Goal: Download file/media

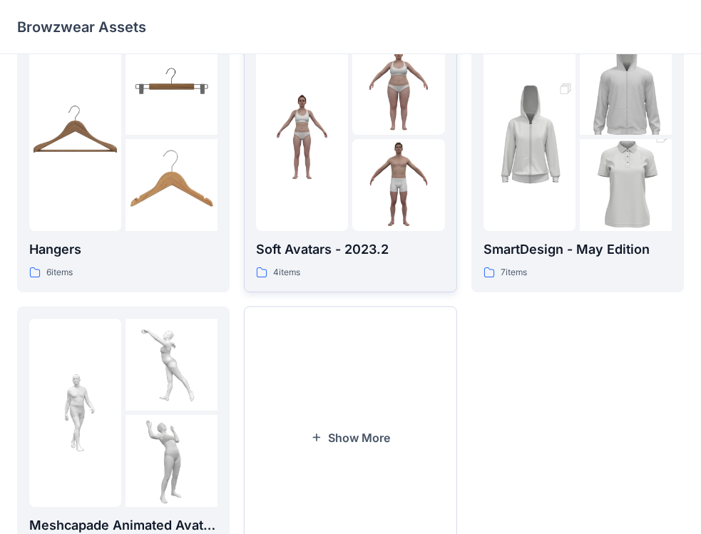
scroll to position [357, 0]
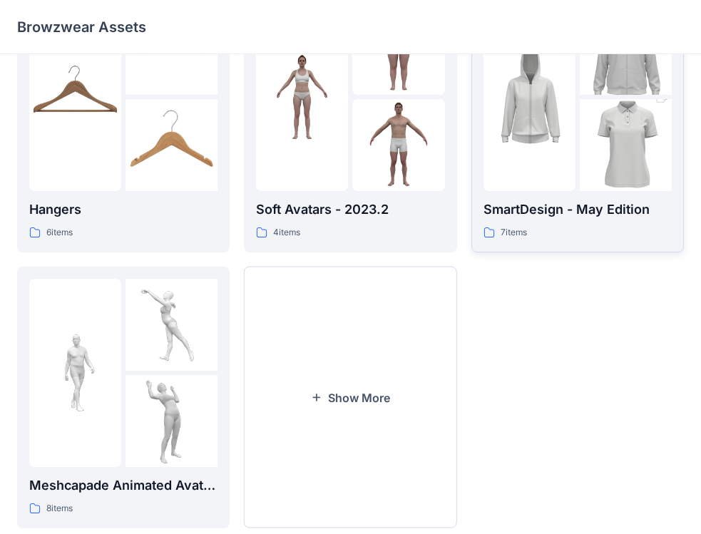
click at [599, 231] on div "7 items" at bounding box center [578, 232] width 188 height 15
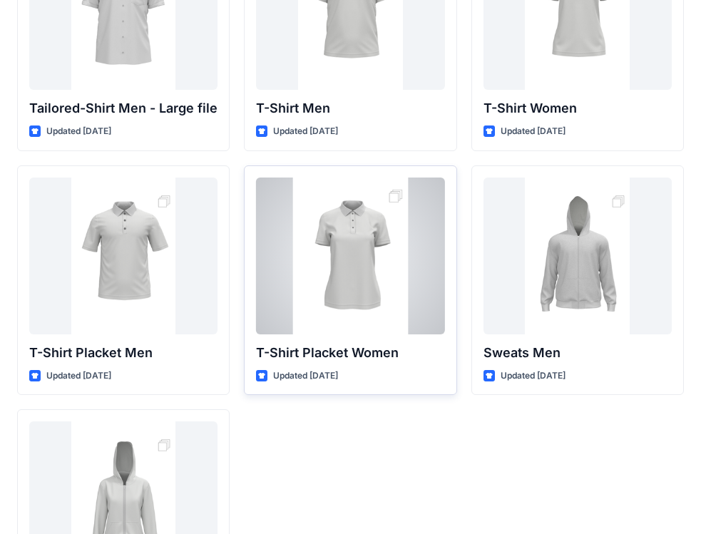
scroll to position [131, 0]
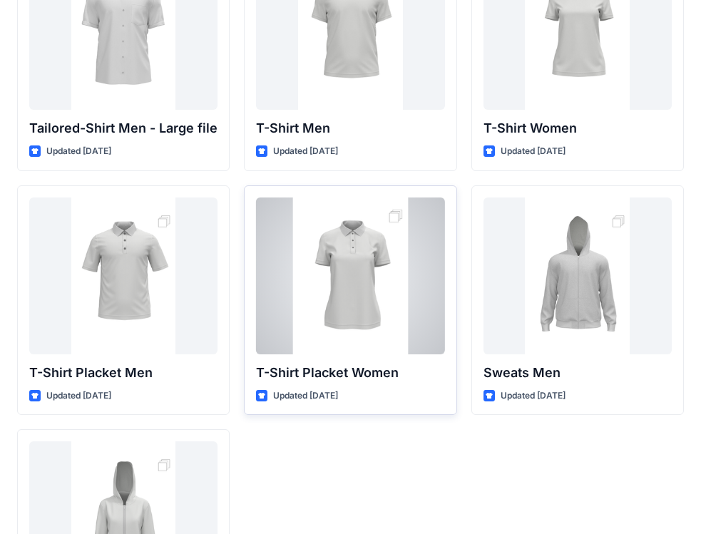
click at [327, 352] on div at bounding box center [350, 276] width 188 height 157
click at [327, 352] on div "Back Tailored-Shirt Men - Large file Updated [DATE] T-Shirt Placket Men Updated…" at bounding box center [350, 273] width 701 height 808
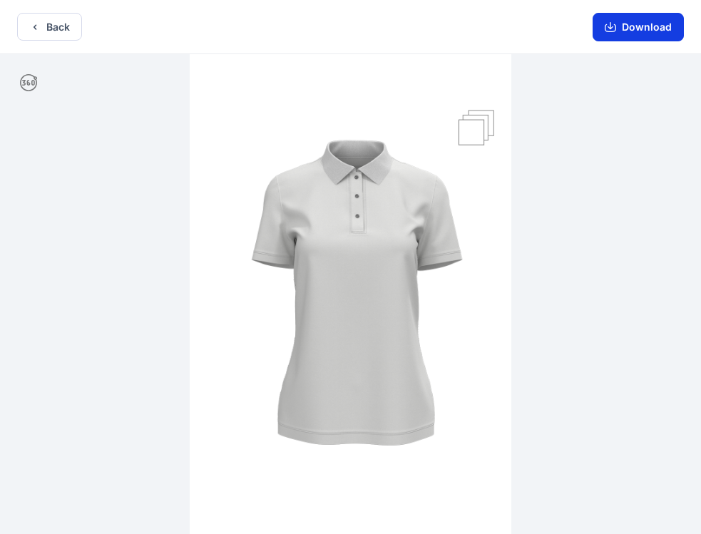
click at [611, 27] on icon "button" at bounding box center [610, 26] width 11 height 11
click at [644, 29] on button "Download" at bounding box center [638, 27] width 91 height 29
